Goal: Transaction & Acquisition: Purchase product/service

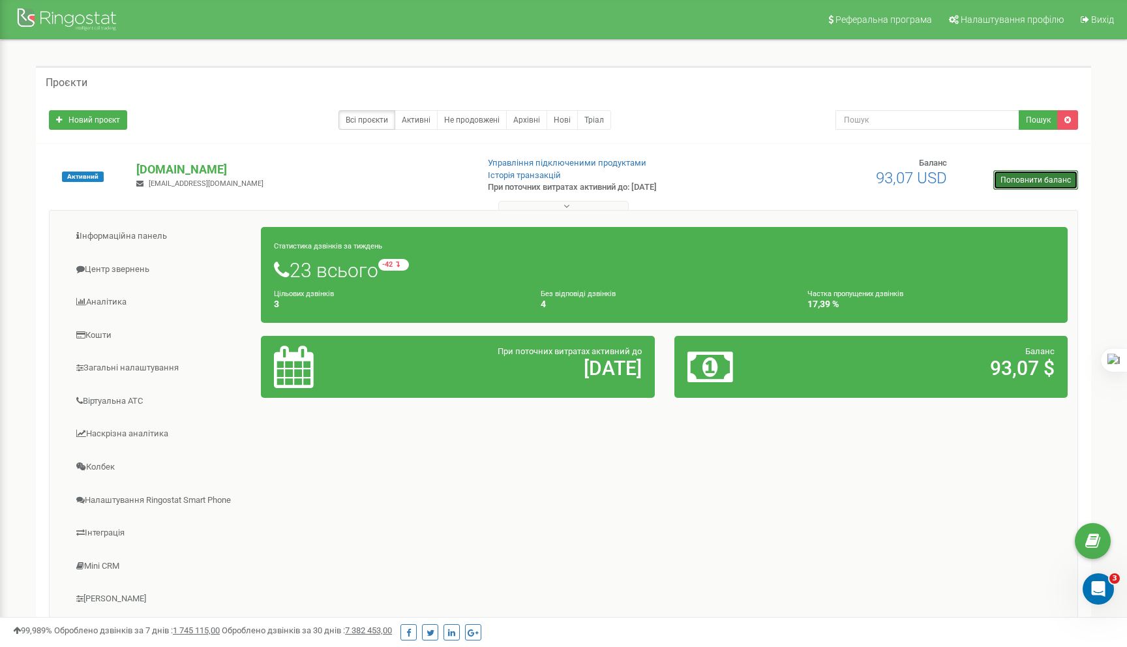
click at [1007, 177] on link "Поповнити баланс" at bounding box center [1035, 180] width 85 height 20
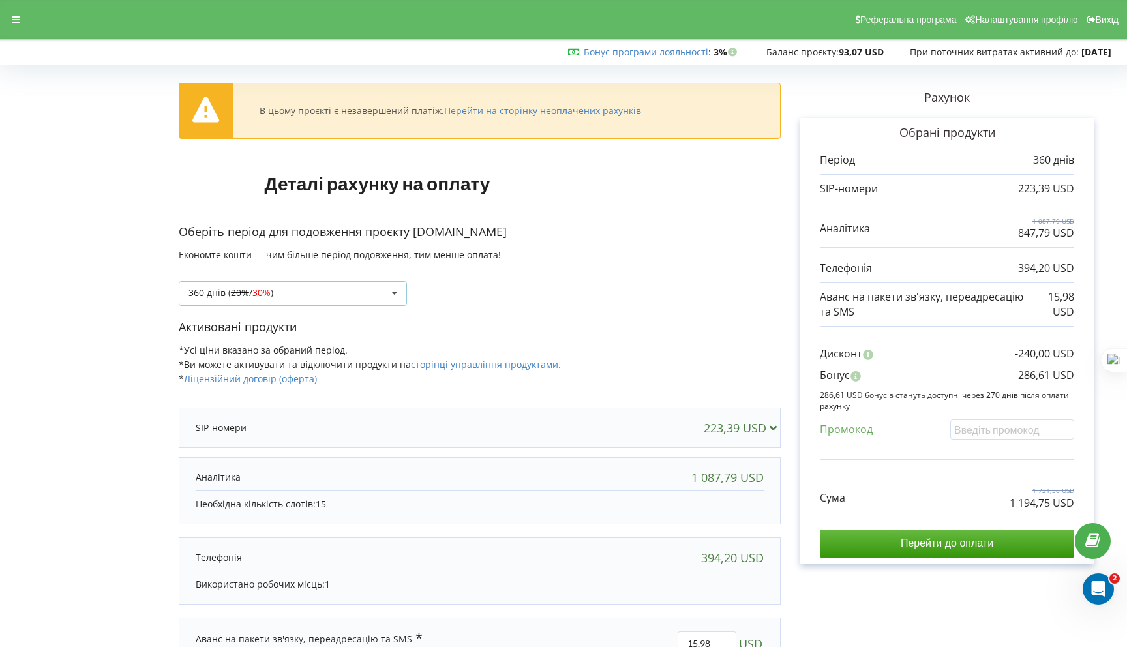
click at [392, 293] on icon at bounding box center [395, 294] width 20 height 24
click at [317, 363] on div "1080 днів ( 30% / 40% )" at bounding box center [292, 365] width 227 height 24
click at [312, 292] on div "1080 днів ( 30% / 40% ) Поповнити баланс без подовження 360 днів ( 20% / 30% ) …" at bounding box center [293, 293] width 228 height 25
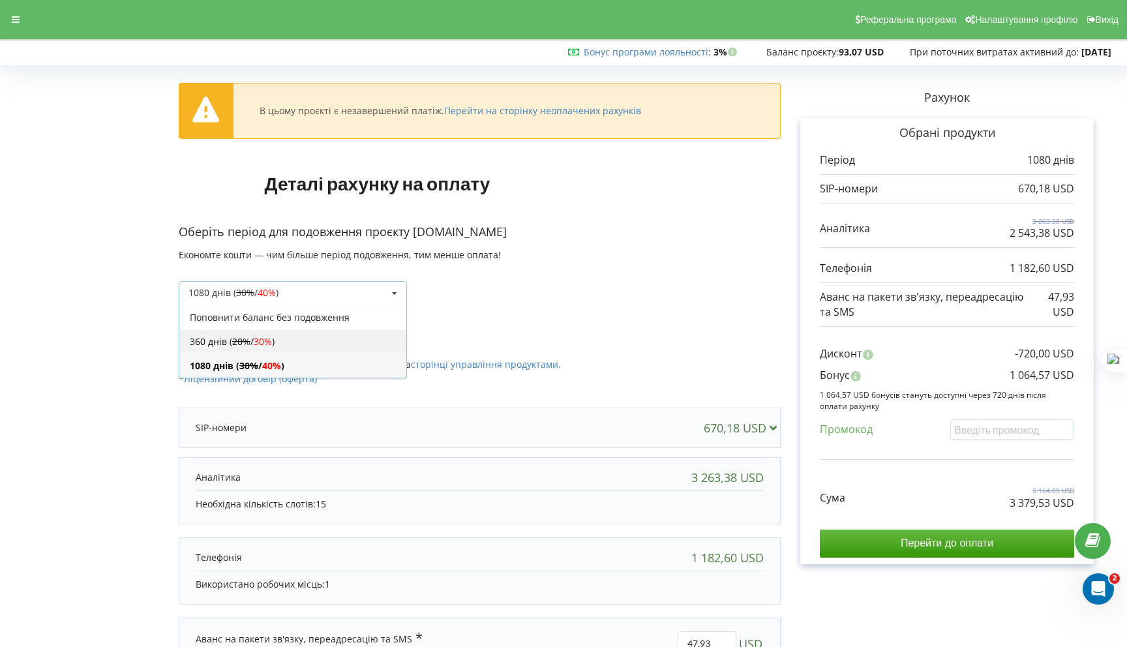
click at [282, 335] on div "360 днів ( 20% / 30% )" at bounding box center [292, 341] width 227 height 24
